Goal: Transaction & Acquisition: Purchase product/service

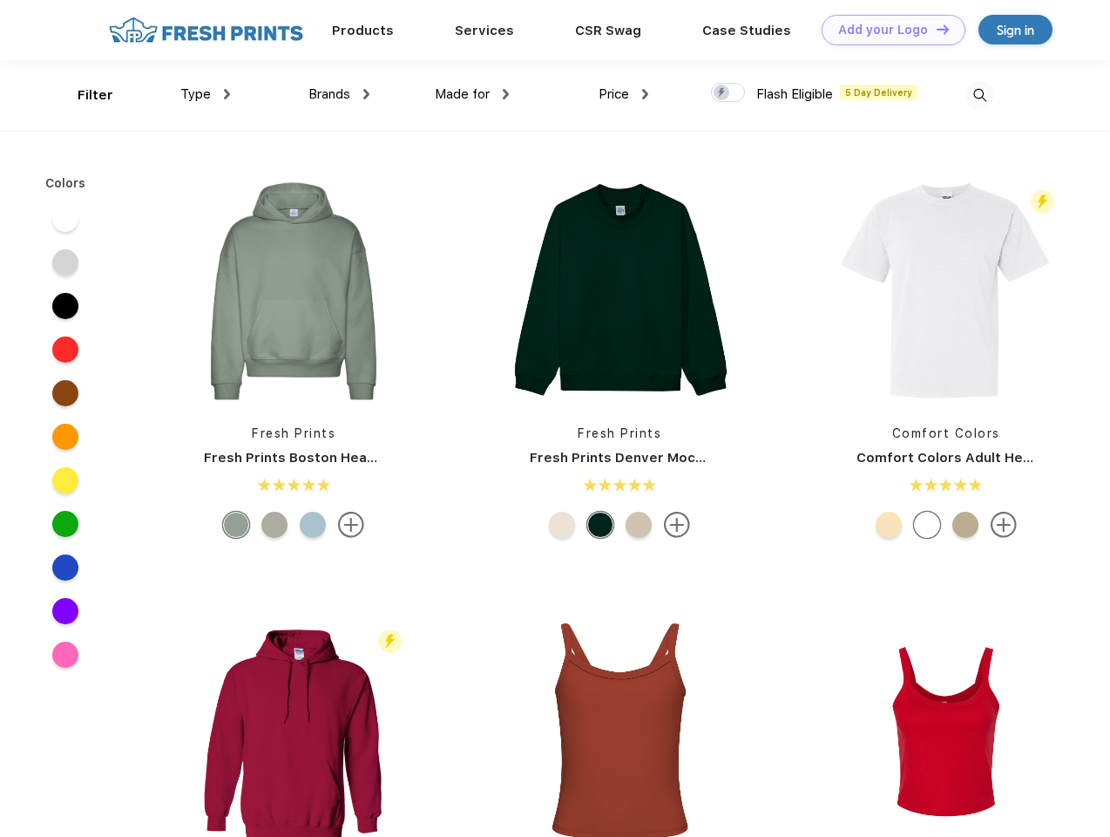
click at [887, 30] on link "Add your Logo Design Tool" at bounding box center [894, 30] width 144 height 30
click at [0, 0] on div "Design Tool" at bounding box center [0, 0] width 0 height 0
click at [935, 29] on link "Add your Logo Design Tool" at bounding box center [894, 30] width 144 height 30
click at [84, 95] on div "Filter" at bounding box center [96, 95] width 36 height 20
click at [206, 94] on span "Type" at bounding box center [195, 94] width 30 height 16
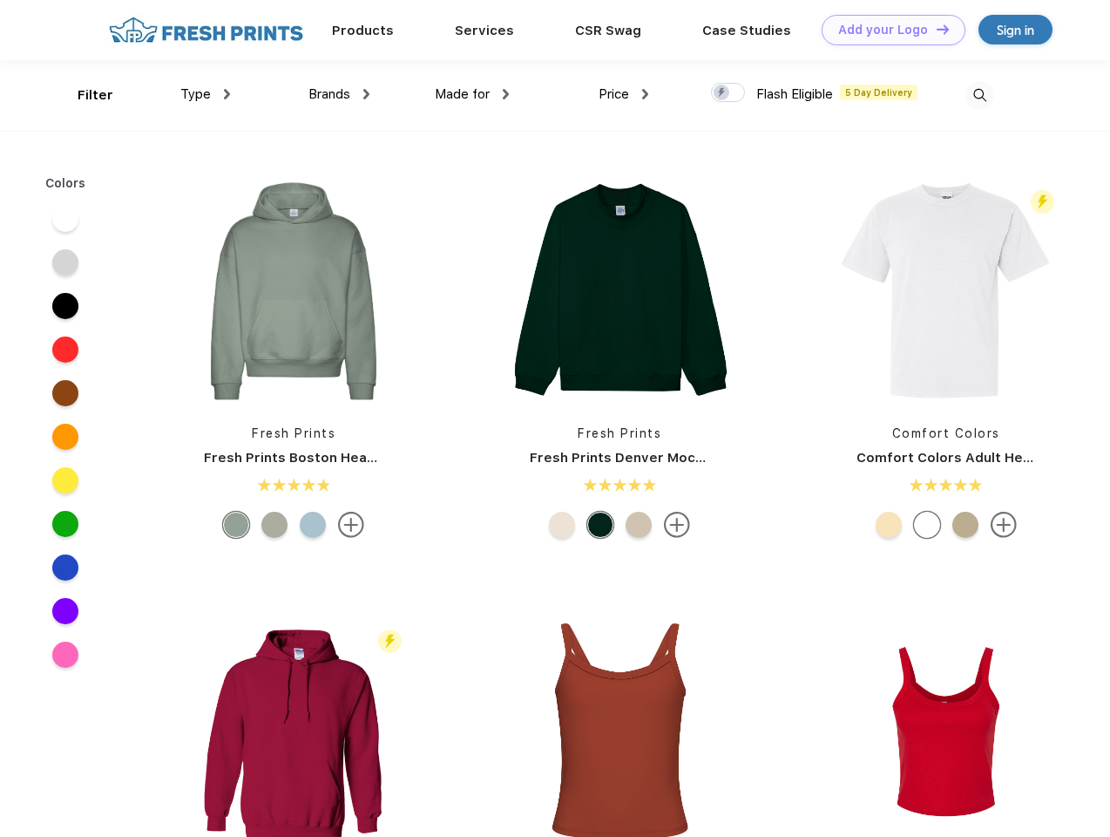
click at [339, 94] on span "Brands" at bounding box center [329, 94] width 42 height 16
click at [472, 94] on span "Made for" at bounding box center [462, 94] width 55 height 16
click at [624, 94] on span "Price" at bounding box center [614, 94] width 30 height 16
click at [728, 93] on div at bounding box center [728, 92] width 34 height 19
click at [722, 93] on input "checkbox" at bounding box center [716, 87] width 11 height 11
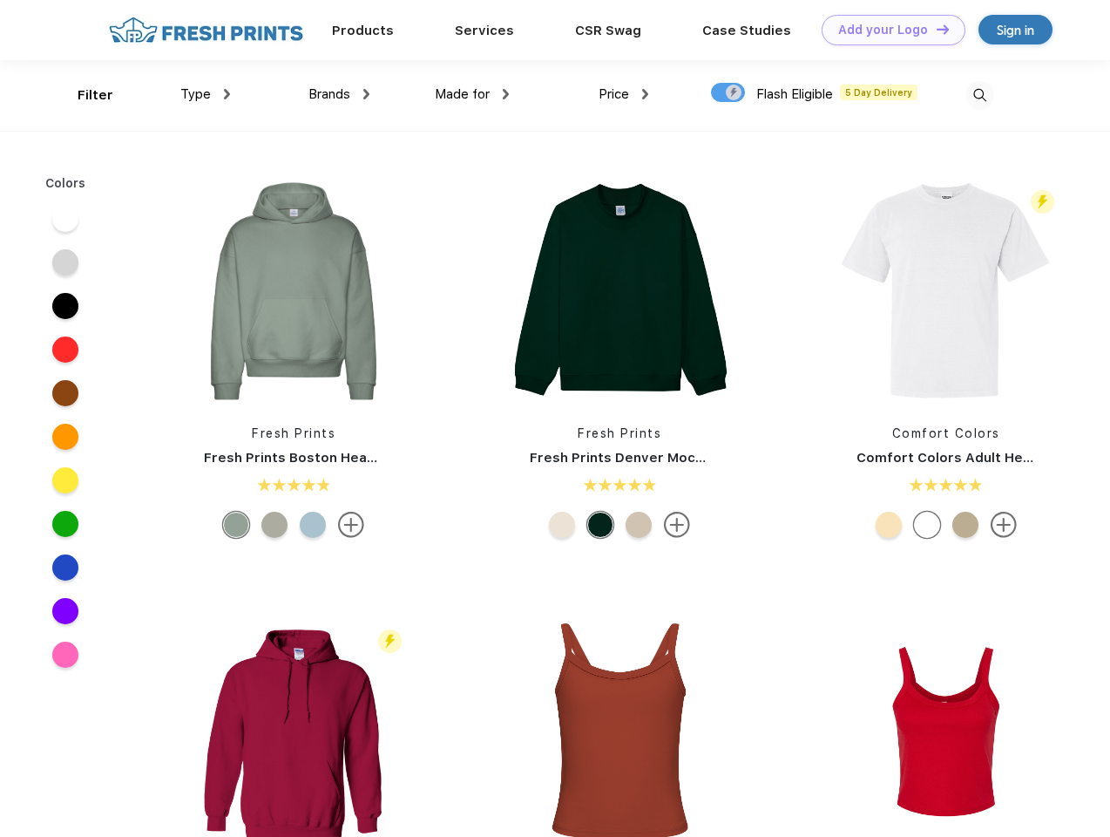
click at [979, 95] on img at bounding box center [980, 95] width 29 height 29
